Goal: Information Seeking & Learning: Learn about a topic

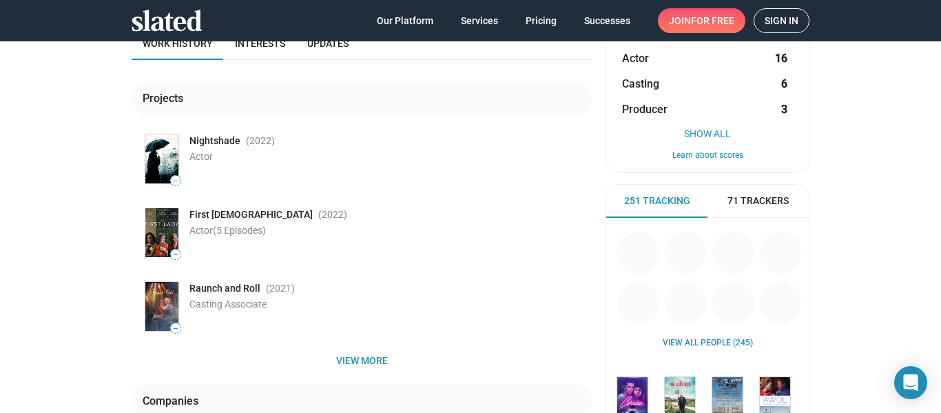
scroll to position [138, 0]
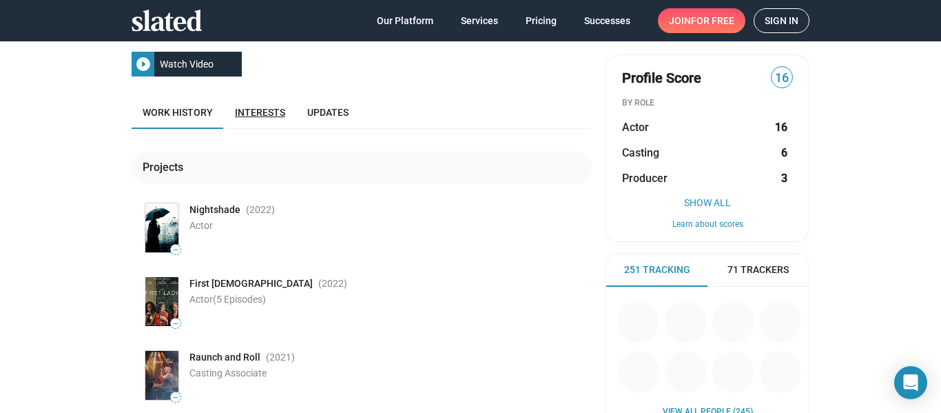
click at [253, 118] on span "Interests" at bounding box center [260, 112] width 50 height 11
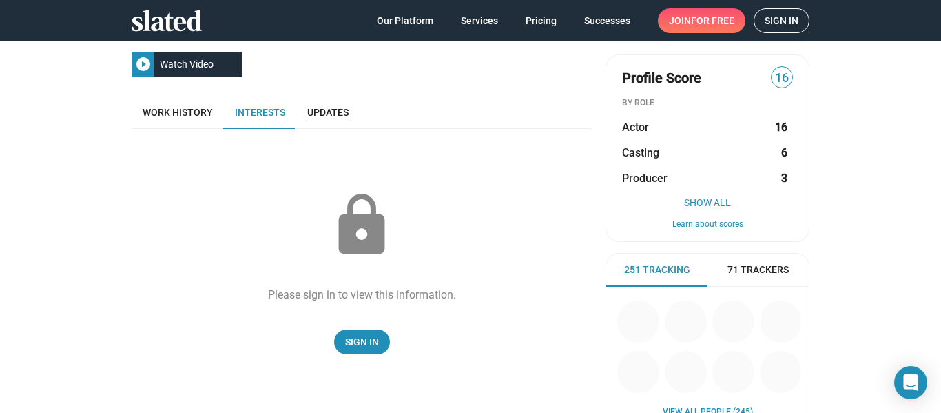
click at [324, 117] on span "Updates" at bounding box center [327, 112] width 41 height 11
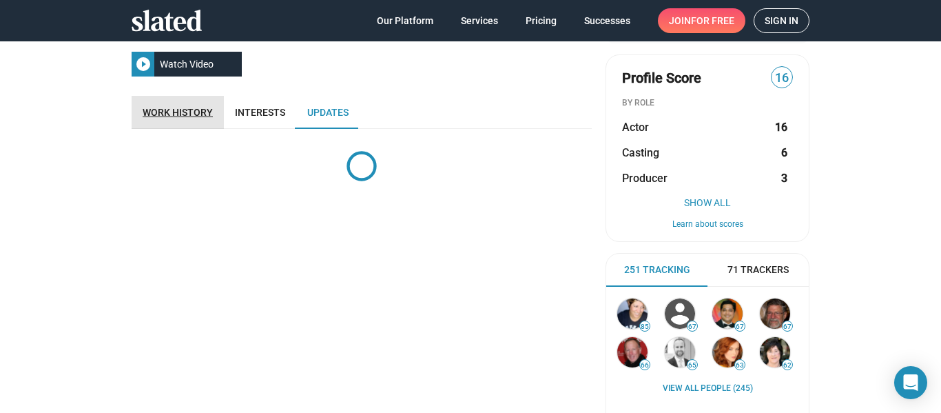
click at [189, 118] on link "Work history" at bounding box center [178, 112] width 92 height 33
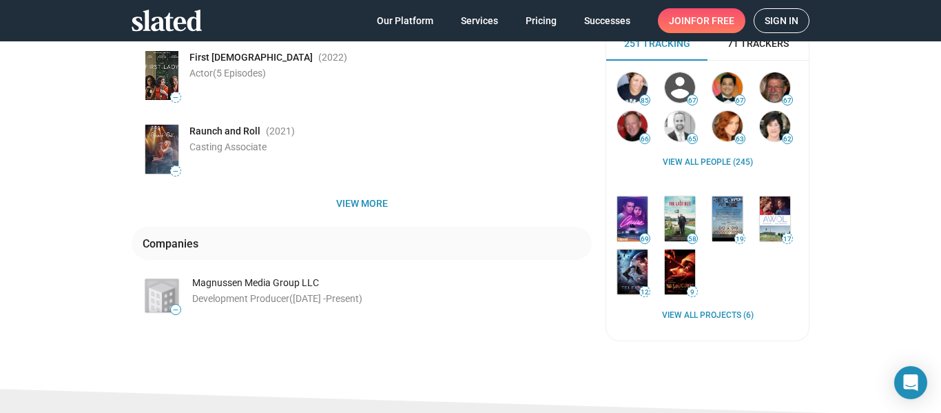
scroll to position [217, 0]
